Goal: Go to known website: Access a specific website the user already knows

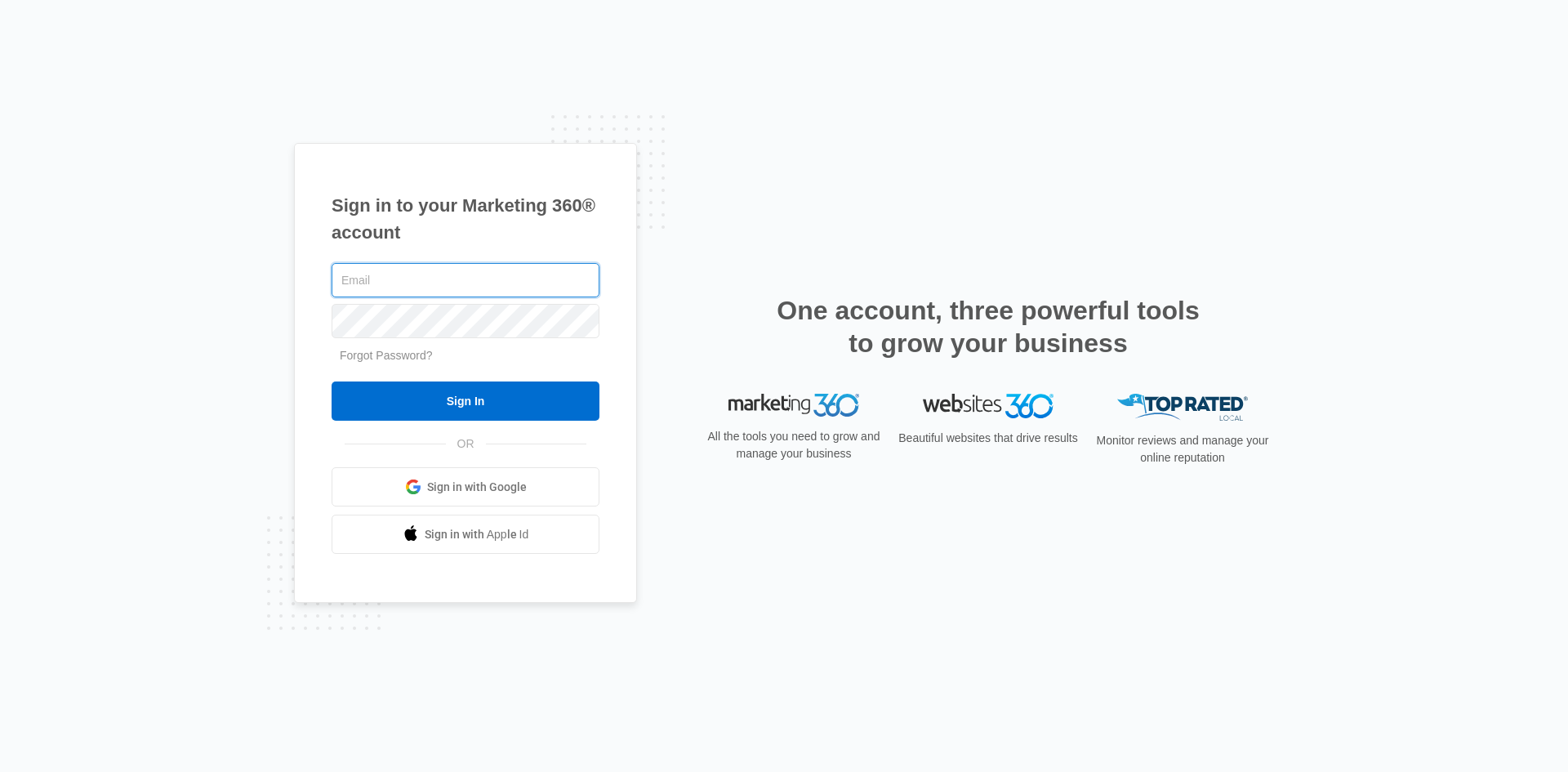
type input "[EMAIL_ADDRESS][DOMAIN_NAME]"
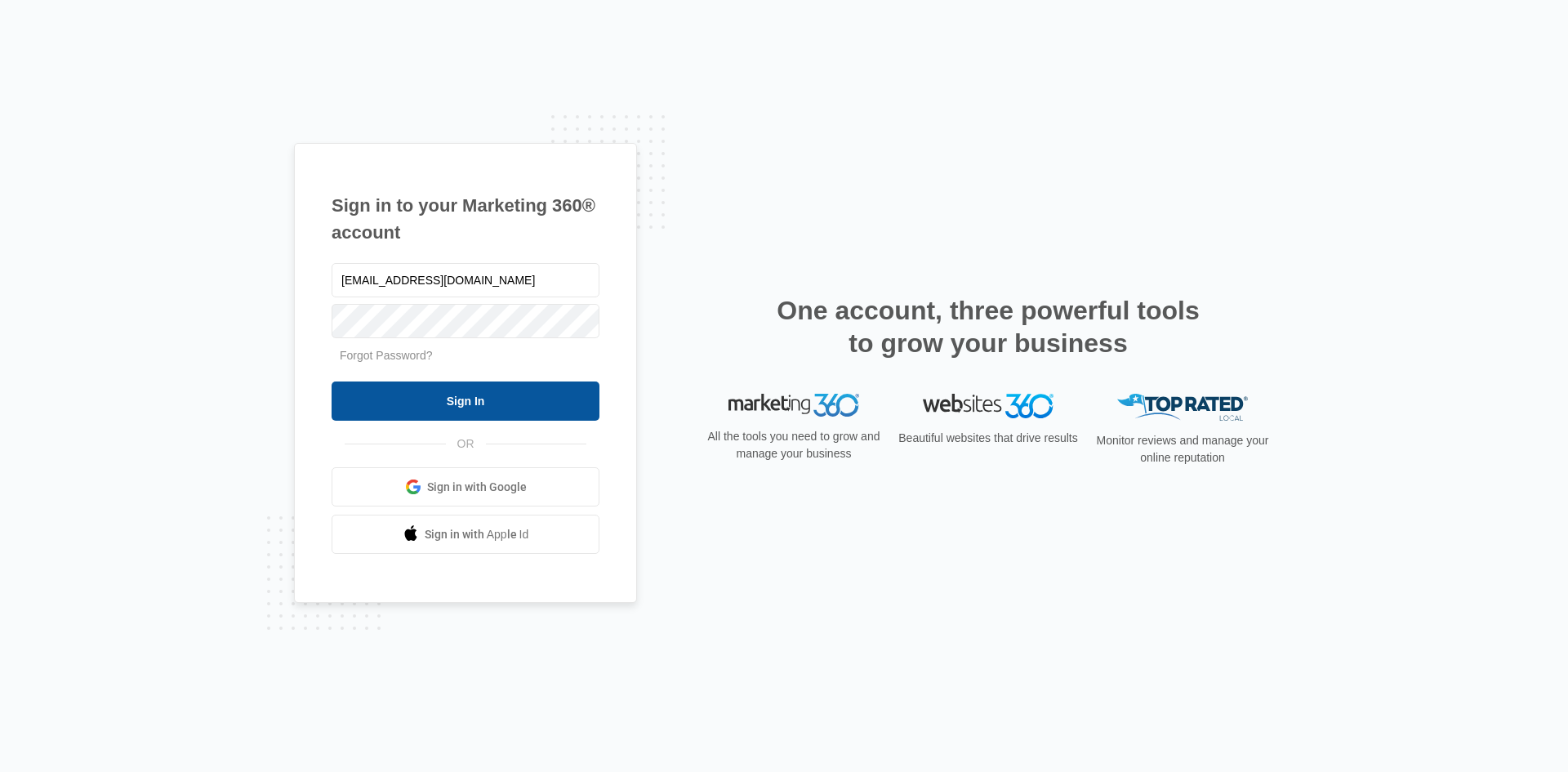
click at [496, 407] on input "Sign In" at bounding box center [466, 401] width 268 height 39
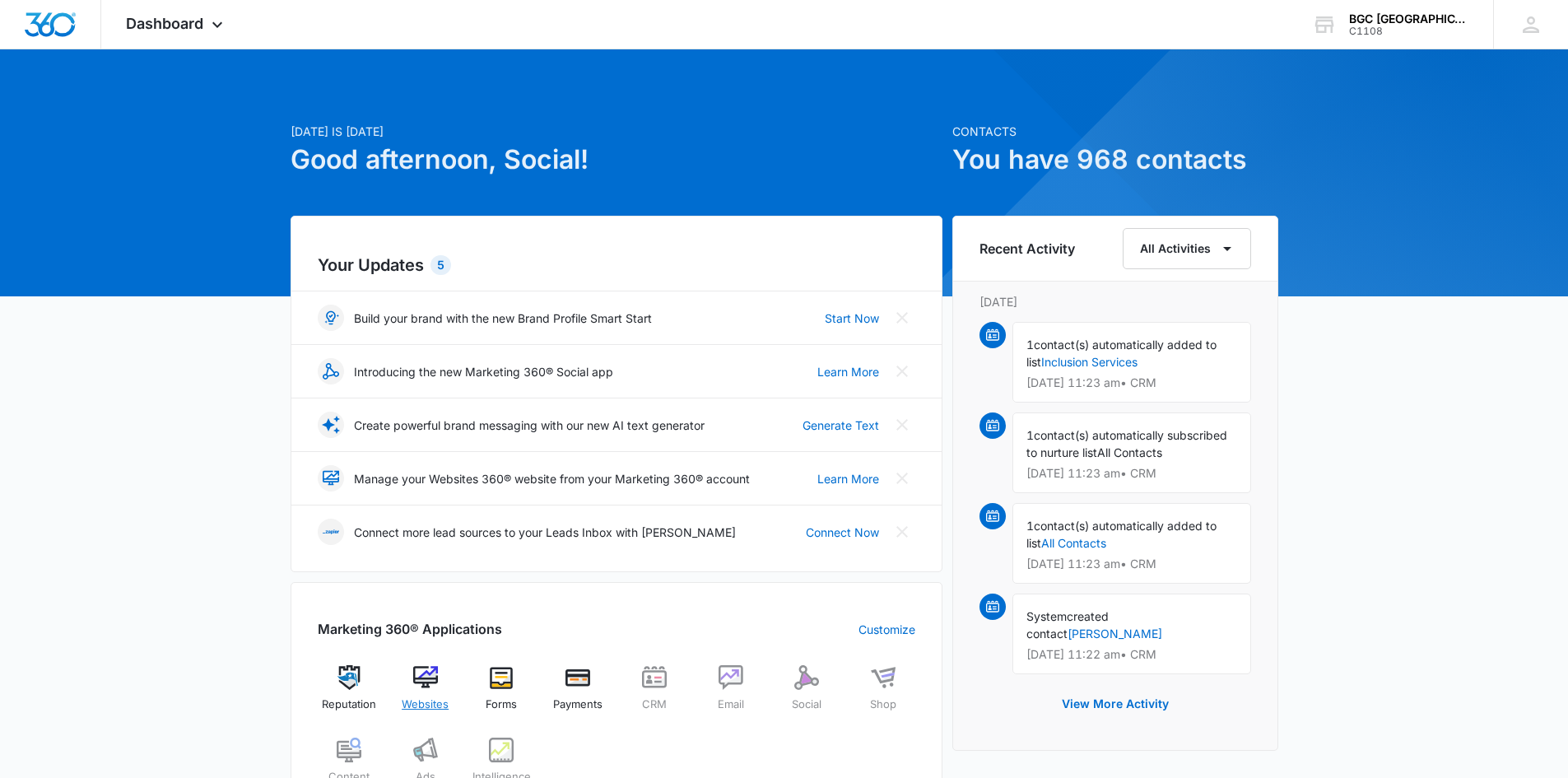
click at [425, 680] on img at bounding box center [425, 677] width 25 height 25
